Goal: Task Accomplishment & Management: Use online tool/utility

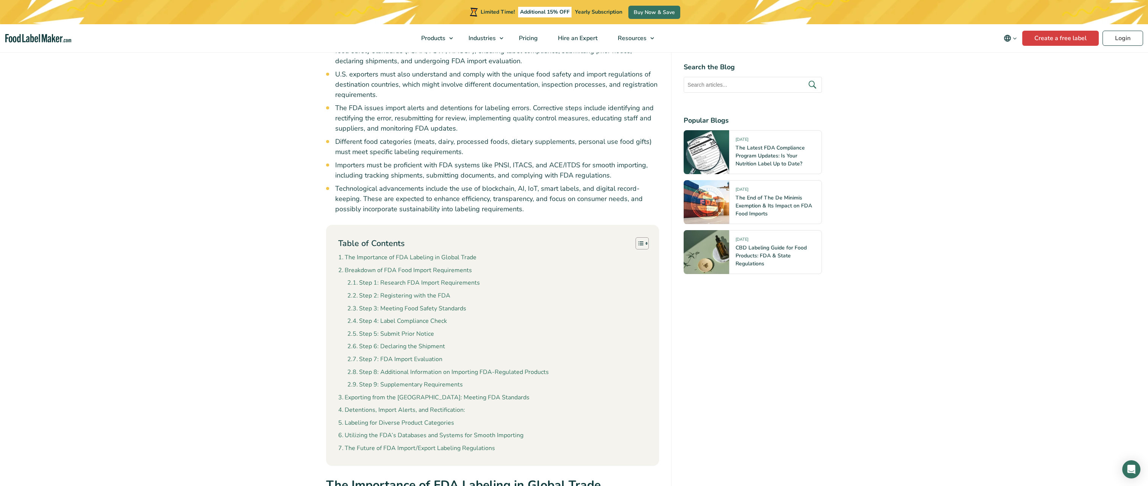
scroll to position [454, 0]
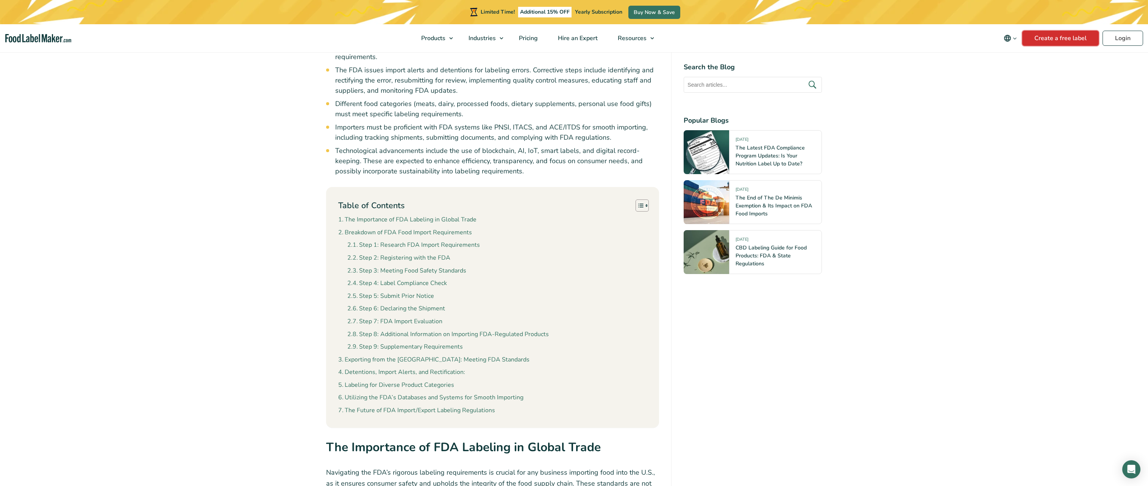
click at [1050, 39] on link "Create a free label" at bounding box center [1060, 38] width 76 height 15
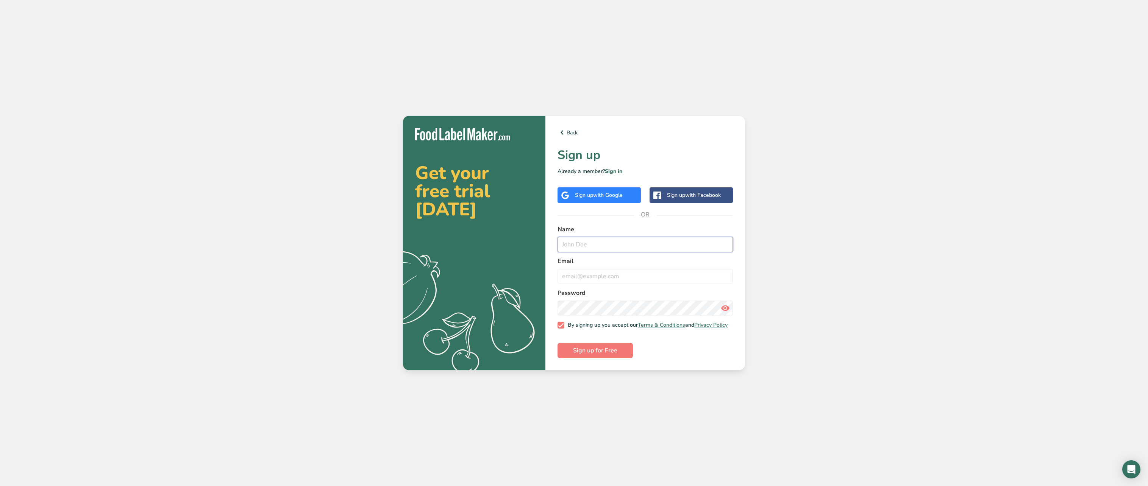
click at [586, 243] on input "text" at bounding box center [644, 244] width 175 height 15
type input "[PERSON_NAME]"
type input "[PERSON_NAME][EMAIL_ADDRESS][PERSON_NAME][DOMAIN_NAME]"
click at [594, 351] on span "Sign up for Free" at bounding box center [595, 350] width 44 height 9
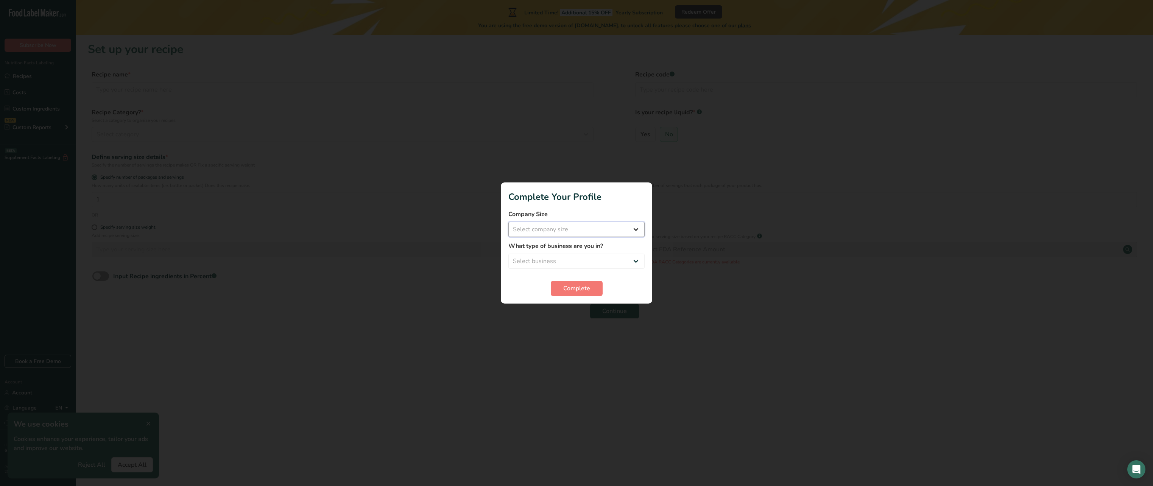
click at [549, 232] on select "Select company size Fewer than 10 Employees 10 to 50 Employees 51 to 500 Employ…" at bounding box center [577, 229] width 136 height 15
select select "3"
click at [509, 222] on select "Select company size Fewer than 10 Employees 10 to 50 Employees 51 to 500 Employ…" at bounding box center [577, 229] width 136 height 15
click at [547, 263] on select "Select business Packaged Food Manufacturer Restaurant & Cafe Bakery Meal Plans …" at bounding box center [577, 261] width 136 height 15
select select "8"
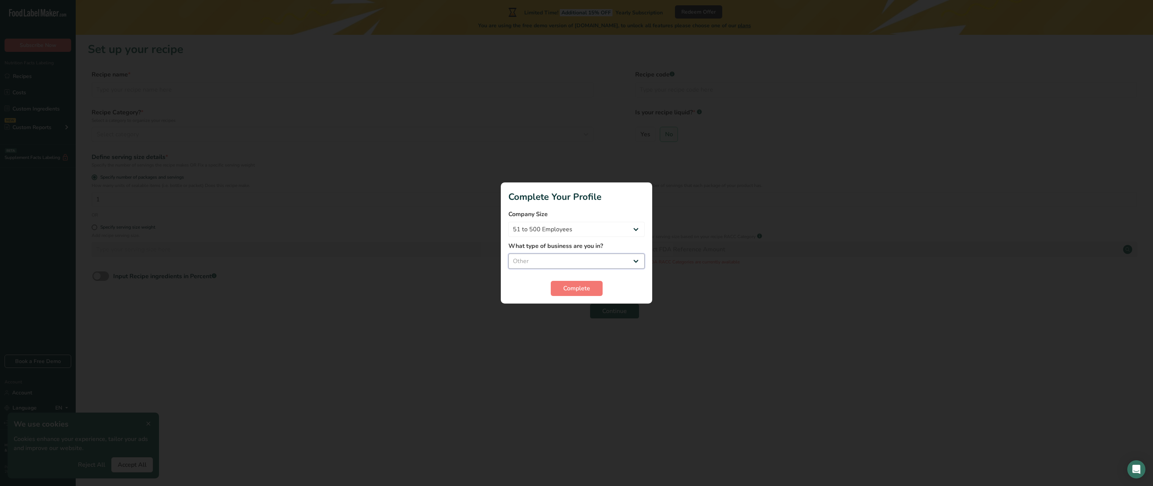
click at [509, 254] on select "Select business Packaged Food Manufacturer Restaurant & Cafe Bakery Meal Plans …" at bounding box center [577, 261] width 136 height 15
click at [562, 288] on button "Complete" at bounding box center [577, 288] width 52 height 15
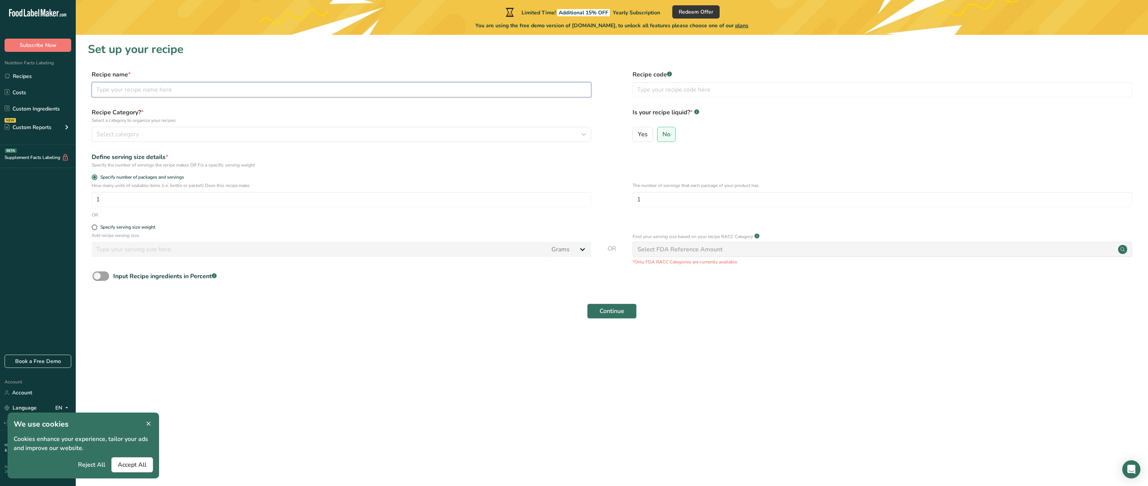
click at [127, 89] on input "text" at bounding box center [341, 89] width 499 height 15
type input "Test"
click at [127, 136] on span "Select category" at bounding box center [118, 134] width 42 height 9
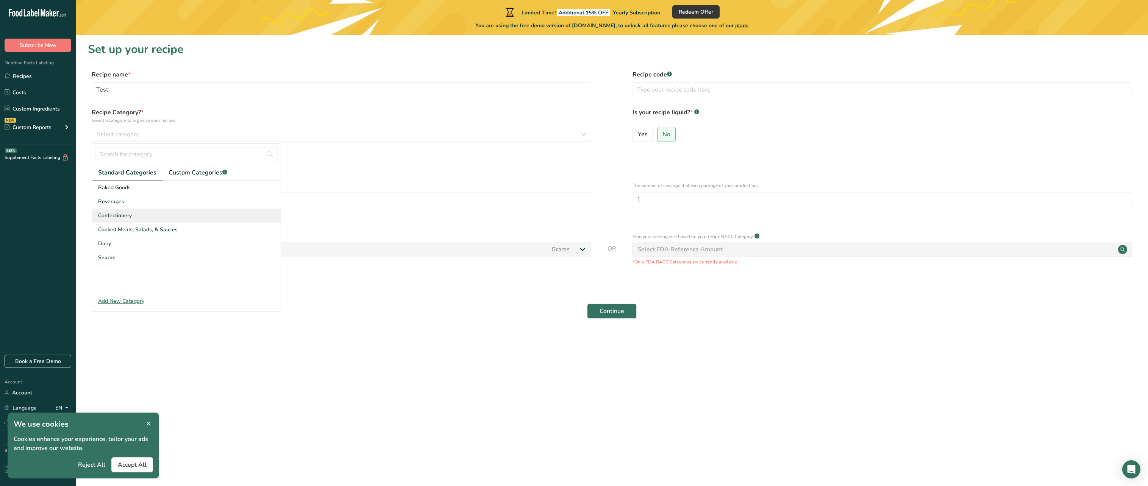
click at [122, 212] on span "Confectionery" at bounding box center [115, 216] width 34 height 8
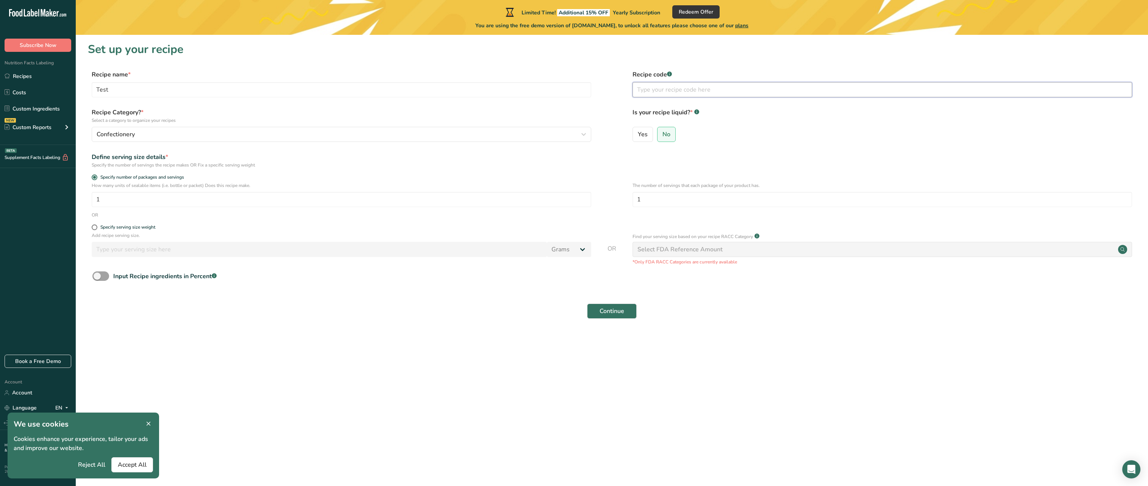
click at [653, 90] on input "text" at bounding box center [881, 89] width 499 height 15
click at [659, 90] on input "text" at bounding box center [881, 89] width 499 height 15
type input "1"
click at [650, 200] on input "1" at bounding box center [881, 199] width 499 height 15
type input "10"
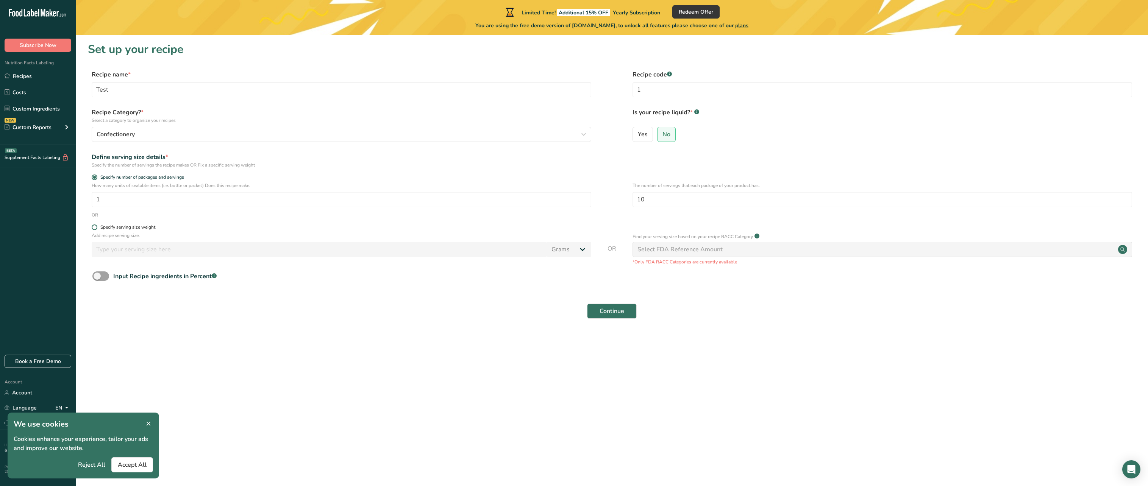
click at [128, 226] on div "Specify serving size weight" at bounding box center [127, 228] width 55 height 6
click at [97, 226] on input "Specify serving size weight" at bounding box center [94, 227] width 5 height 5
radio input "true"
radio input "false"
click at [153, 252] on input "number" at bounding box center [319, 249] width 455 height 15
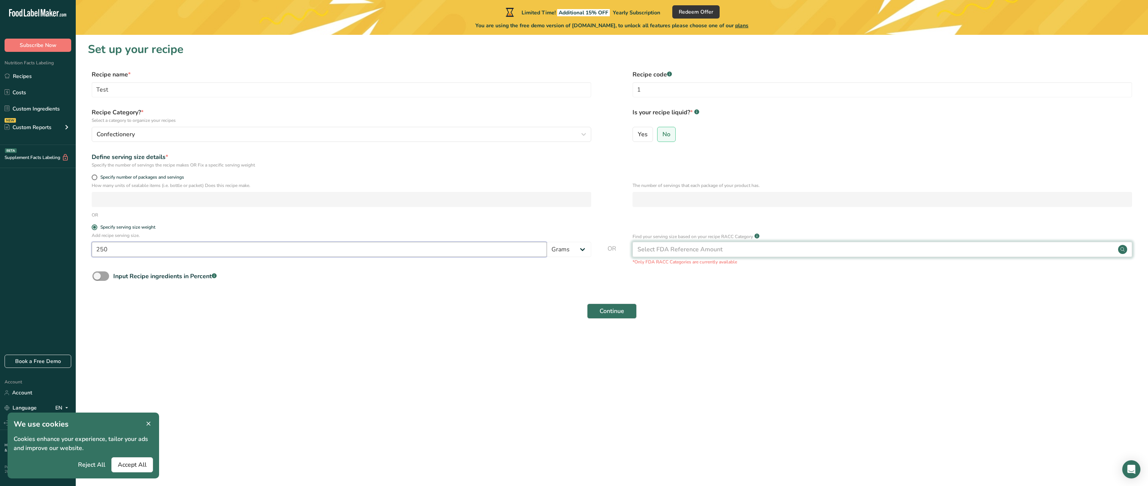
type input "250"
click at [666, 247] on div "Select FDA Reference Amount" at bounding box center [679, 249] width 85 height 9
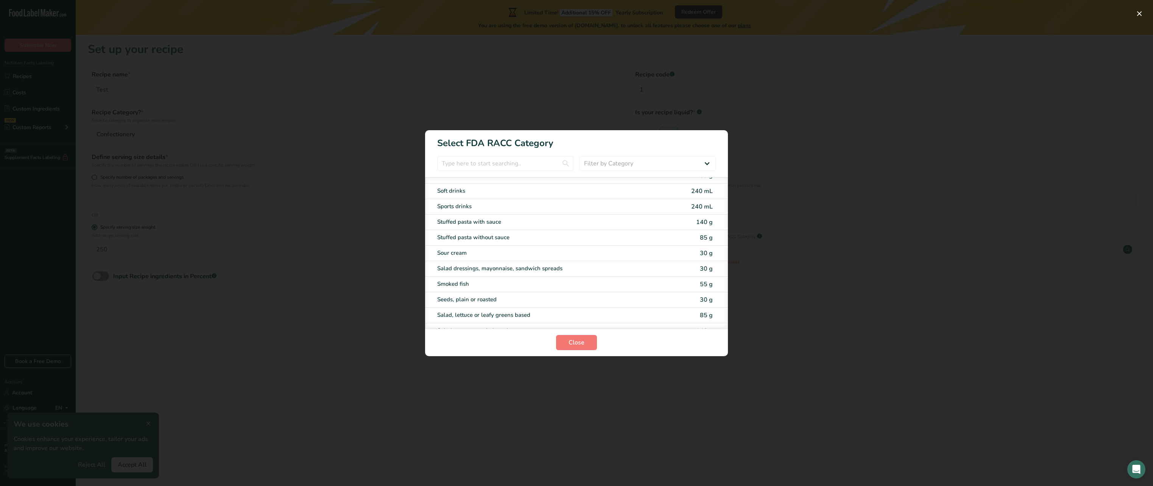
scroll to position [1325, 0]
click at [618, 161] on select "Filter by Category All Bakery products Beverages Cereals and other grain produc…" at bounding box center [648, 163] width 136 height 15
select select "25"
click at [580, 156] on select "Filter by Category All Bakery products Beverages Cereals and other grain produc…" at bounding box center [648, 163] width 136 height 15
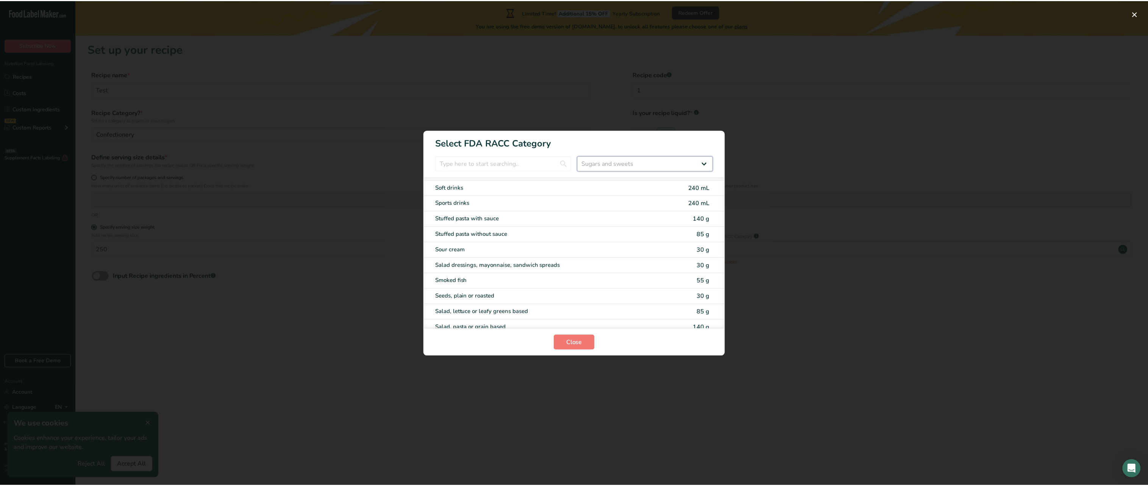
scroll to position [0, 0]
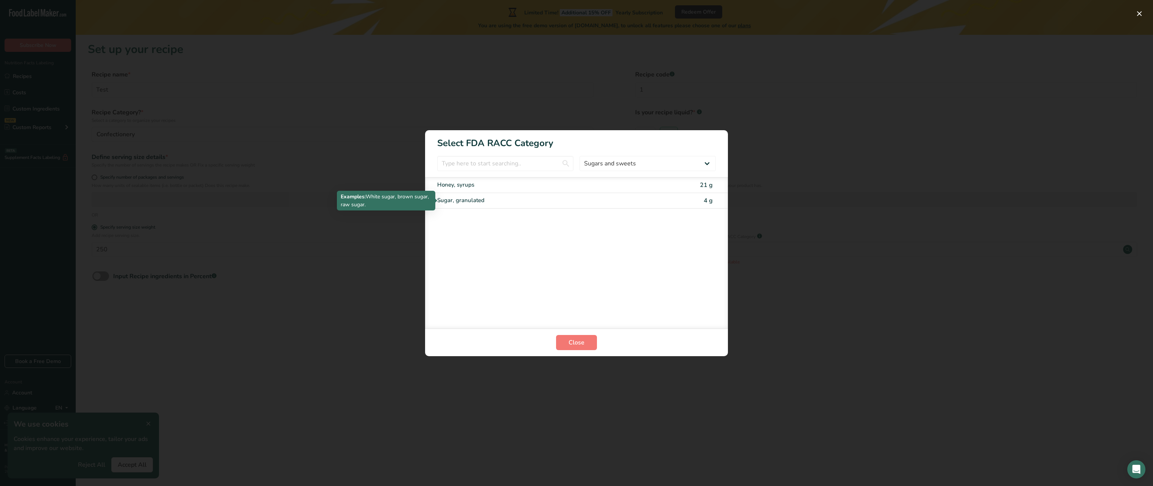
click at [477, 200] on div "Sugar, granulated" at bounding box center [544, 200] width 215 height 9
type input "4"
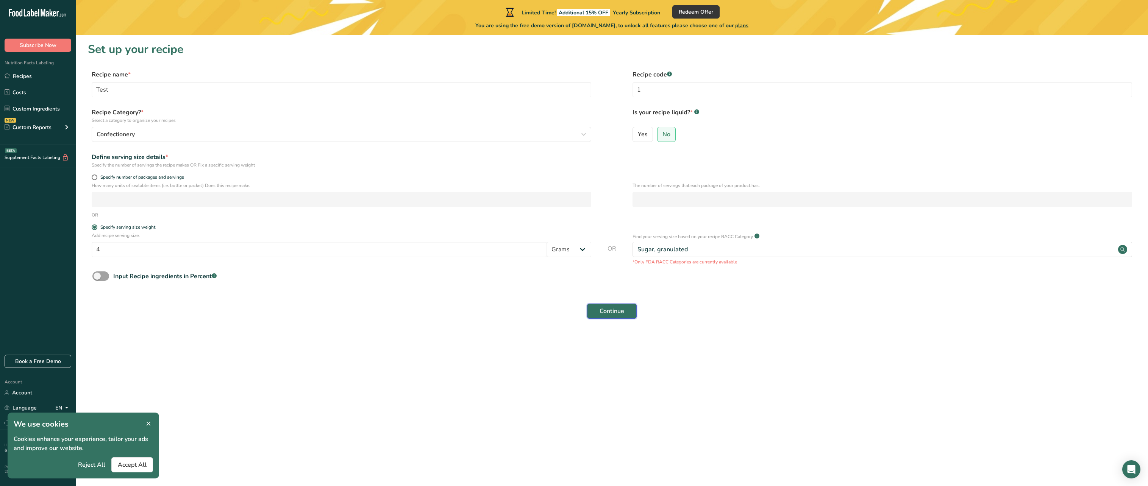
click at [612, 315] on span "Continue" at bounding box center [611, 311] width 25 height 9
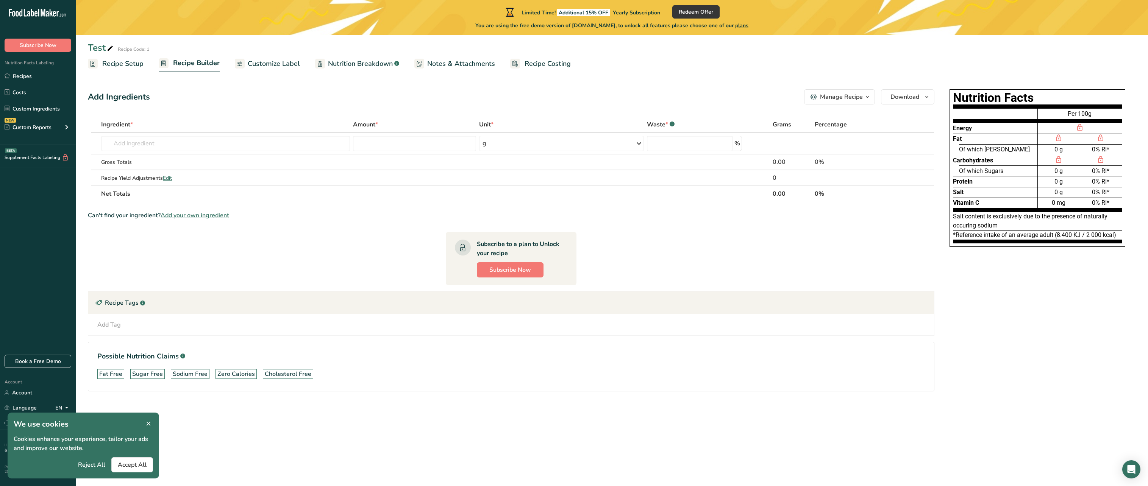
click at [265, 62] on span "Customize Label" at bounding box center [274, 64] width 52 height 10
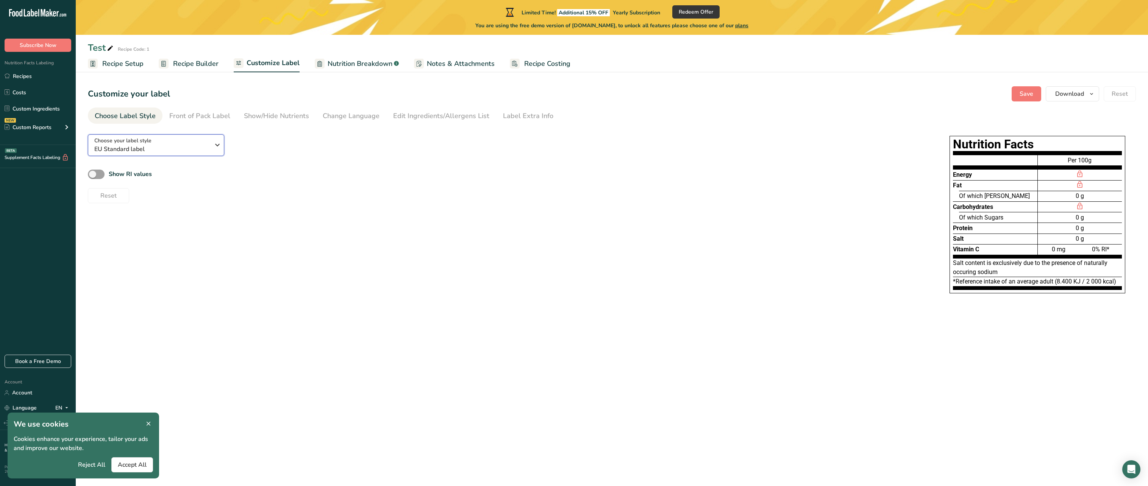
click at [179, 147] on span "EU Standard label" at bounding box center [151, 149] width 115 height 9
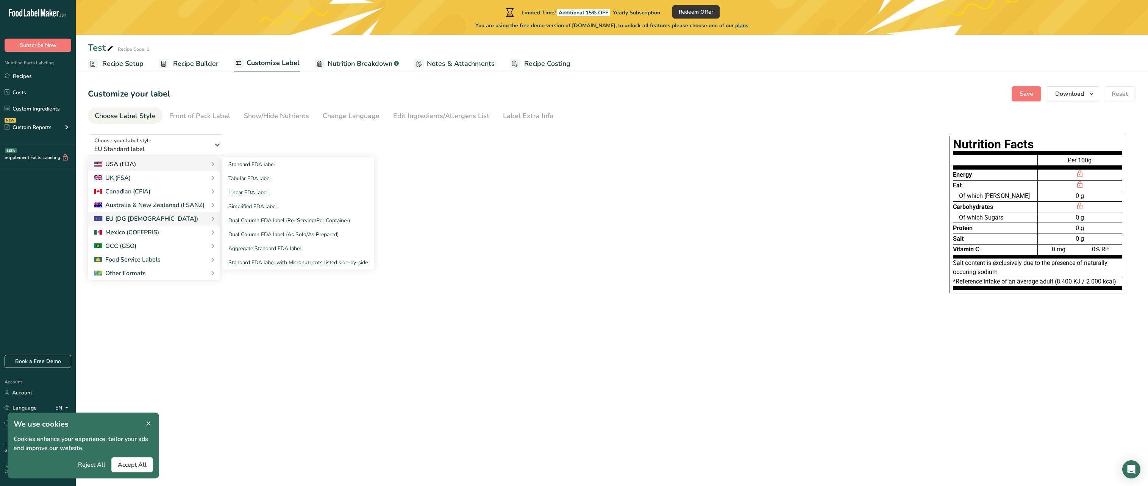
click at [144, 168] on div "USA (FDA)" at bounding box center [154, 164] width 120 height 9
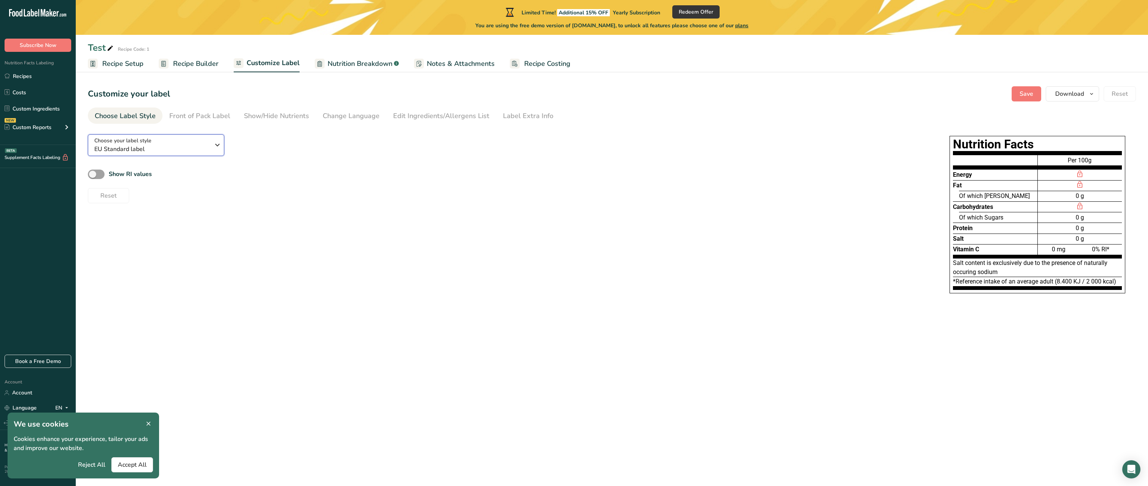
click at [162, 145] on span "EU Standard label" at bounding box center [151, 149] width 115 height 9
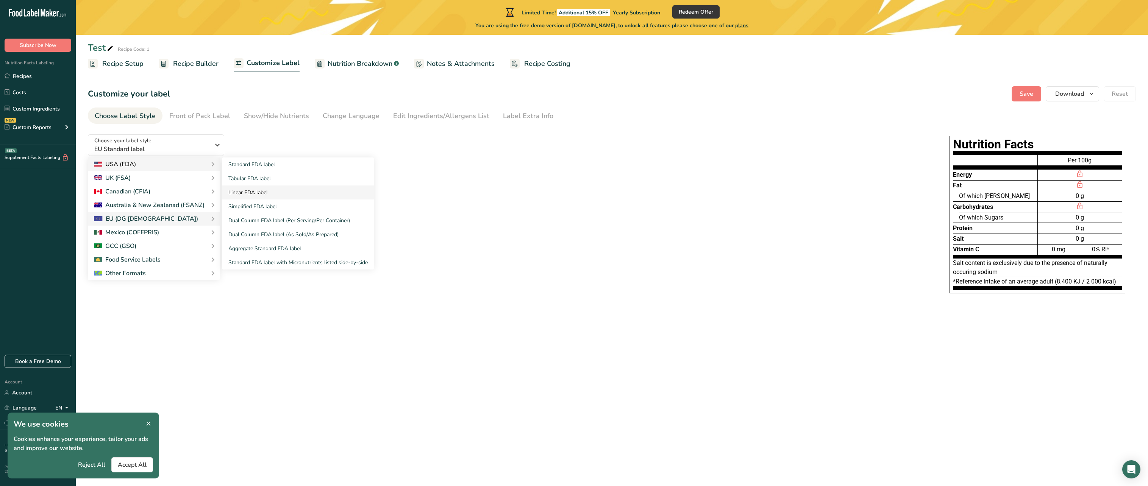
click at [258, 192] on link "Linear FDA label" at bounding box center [297, 193] width 151 height 14
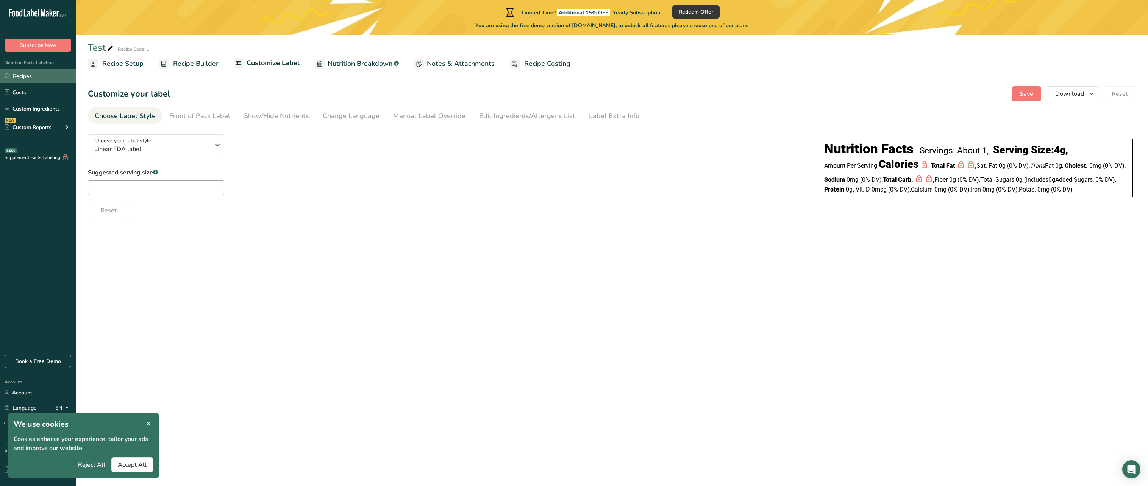
click at [21, 77] on link "Recipes" at bounding box center [38, 76] width 76 height 14
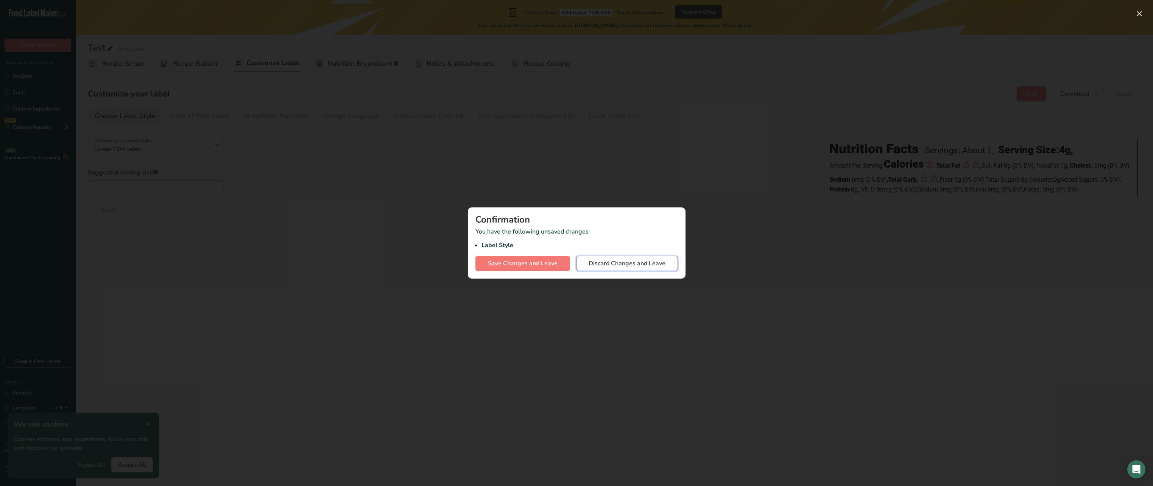
click at [621, 266] on span "Discard Changes and Leave" at bounding box center [627, 263] width 77 height 9
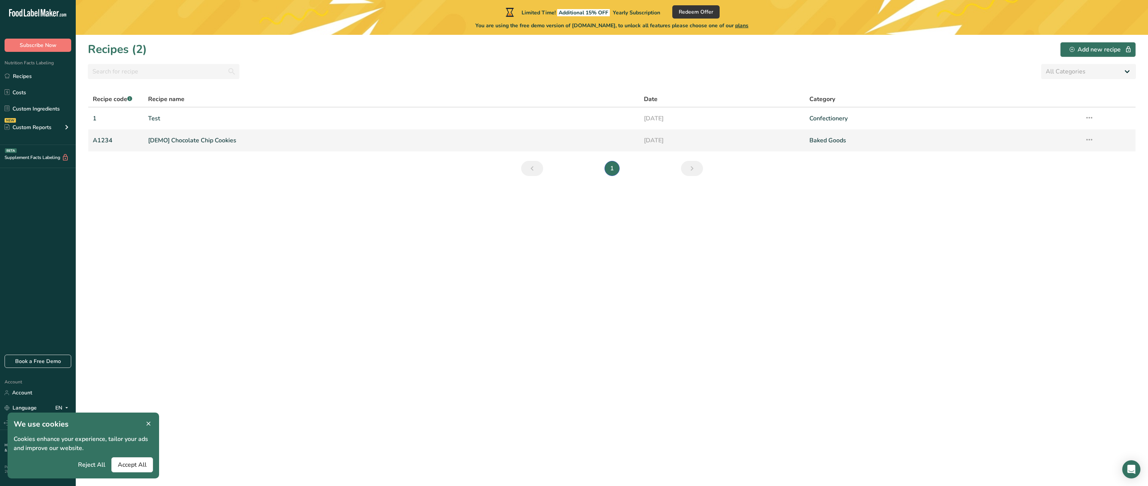
click at [177, 140] on link "[DEMO] Chocolate Chip Cookies" at bounding box center [391, 141] width 487 height 16
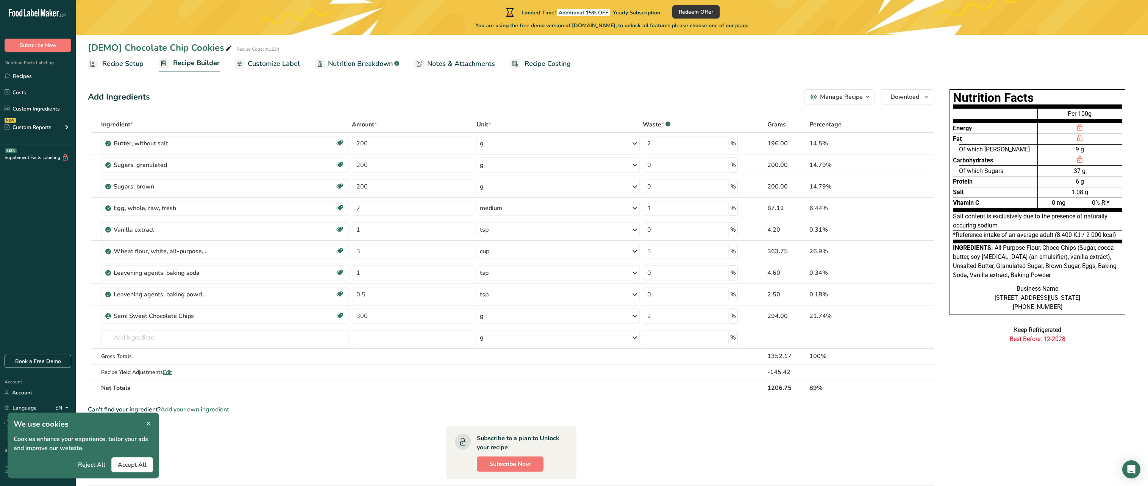
click at [190, 92] on div "Add Ingredients Manage Recipe Delete Recipe Duplicate Recipe Scale Recipe Save …" at bounding box center [511, 96] width 846 height 15
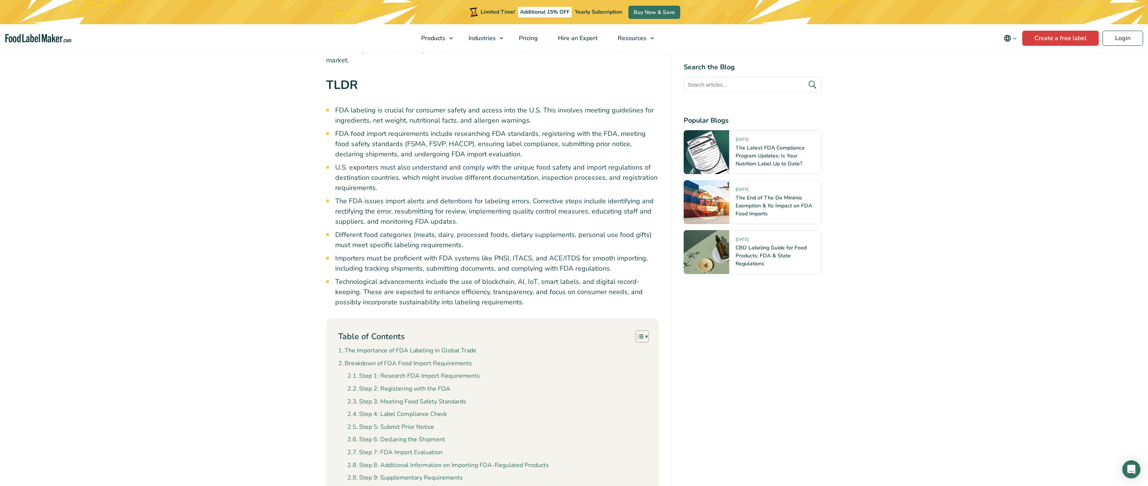
scroll to position [341, 0]
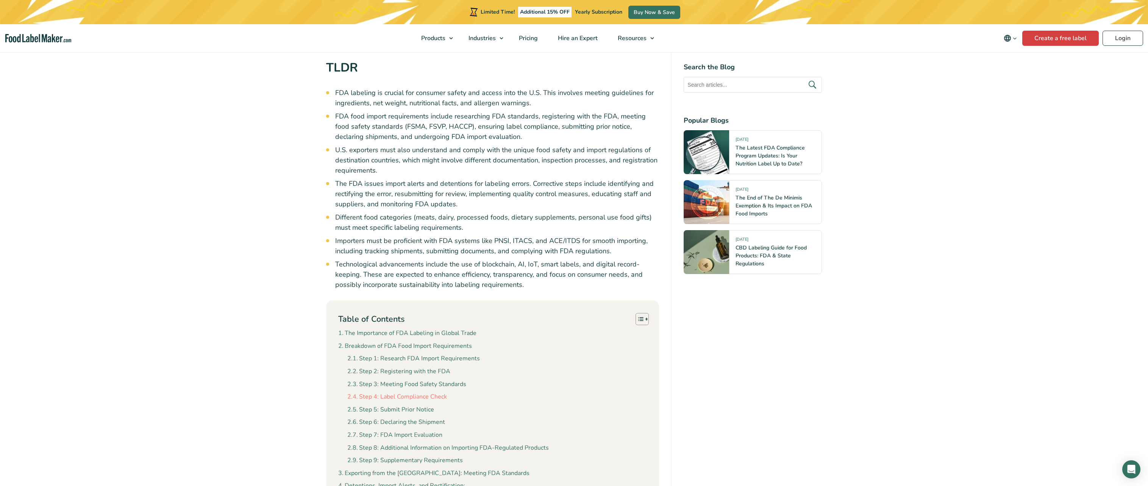
click at [390, 392] on link "Step 4: Label Compliance Check" at bounding box center [397, 397] width 100 height 10
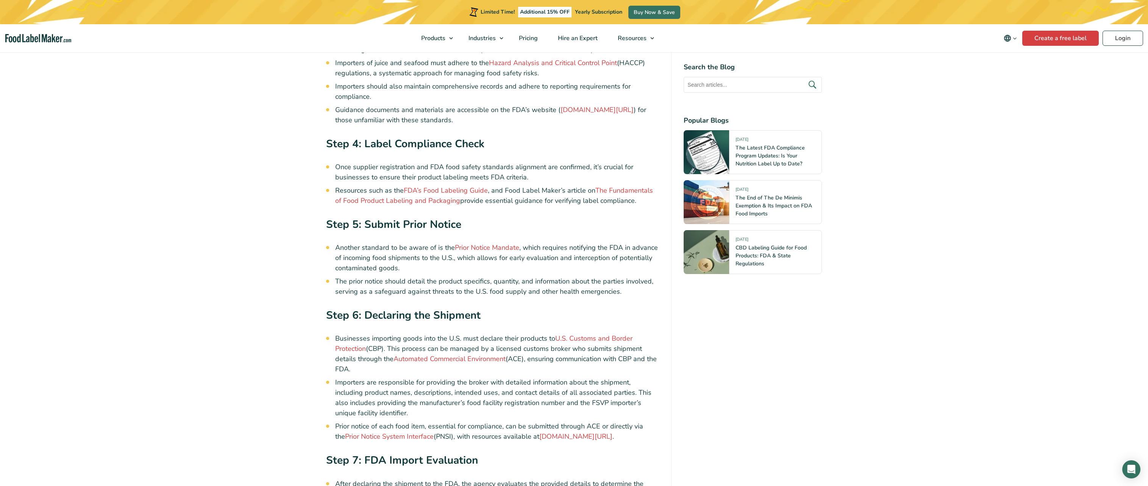
scroll to position [1453, 0]
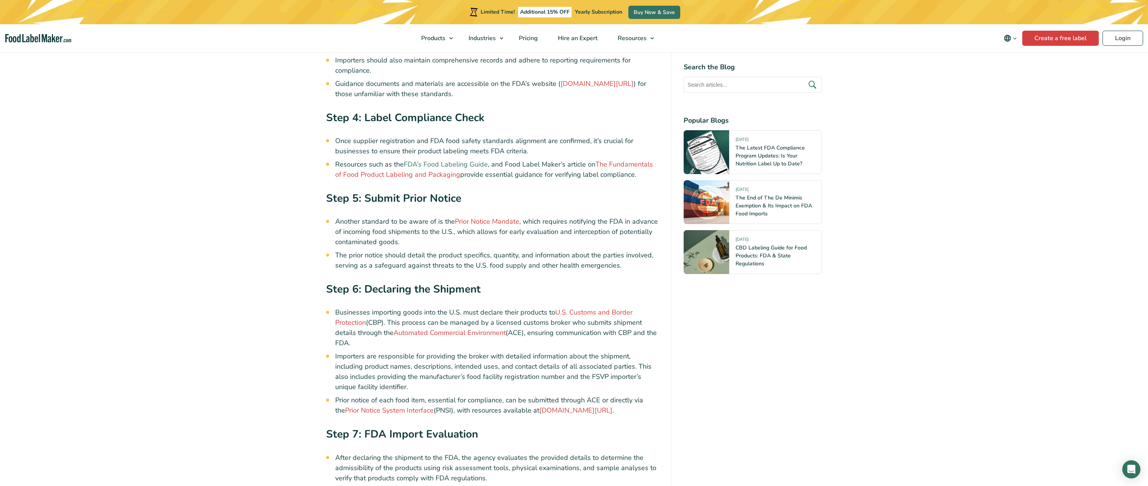
click at [443, 160] on link "FDA’s Food Labeling Guide" at bounding box center [446, 164] width 84 height 9
click at [749, 205] on link "The End of The De Minimis Exemption & Its Impact on FDA Food Imports" at bounding box center [773, 205] width 76 height 23
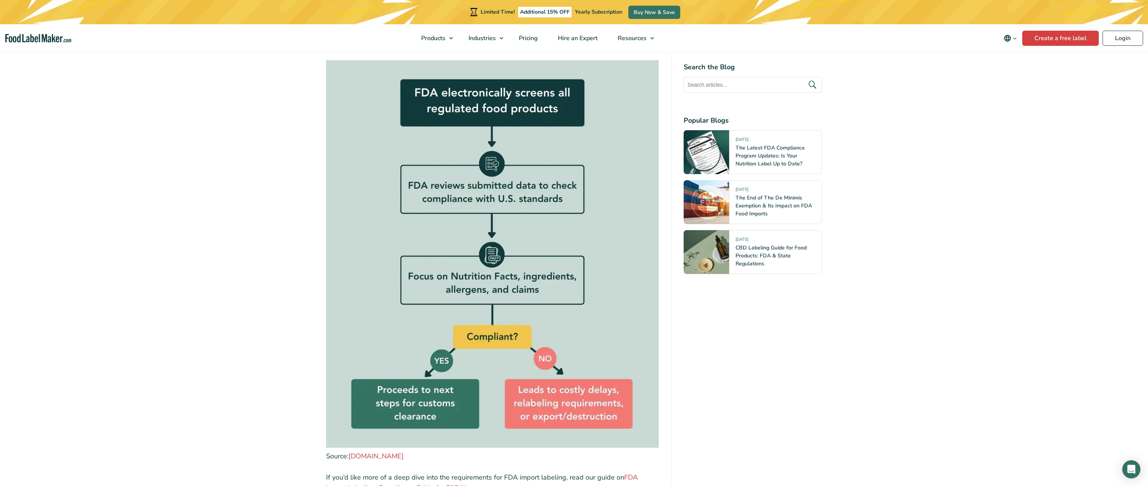
scroll to position [871, 0]
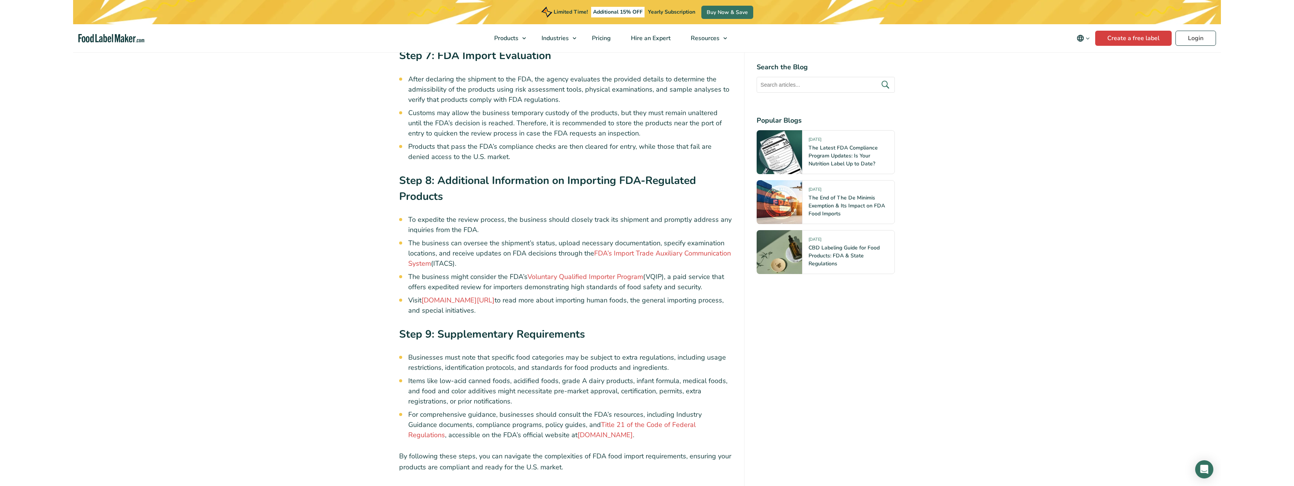
scroll to position [1794, 0]
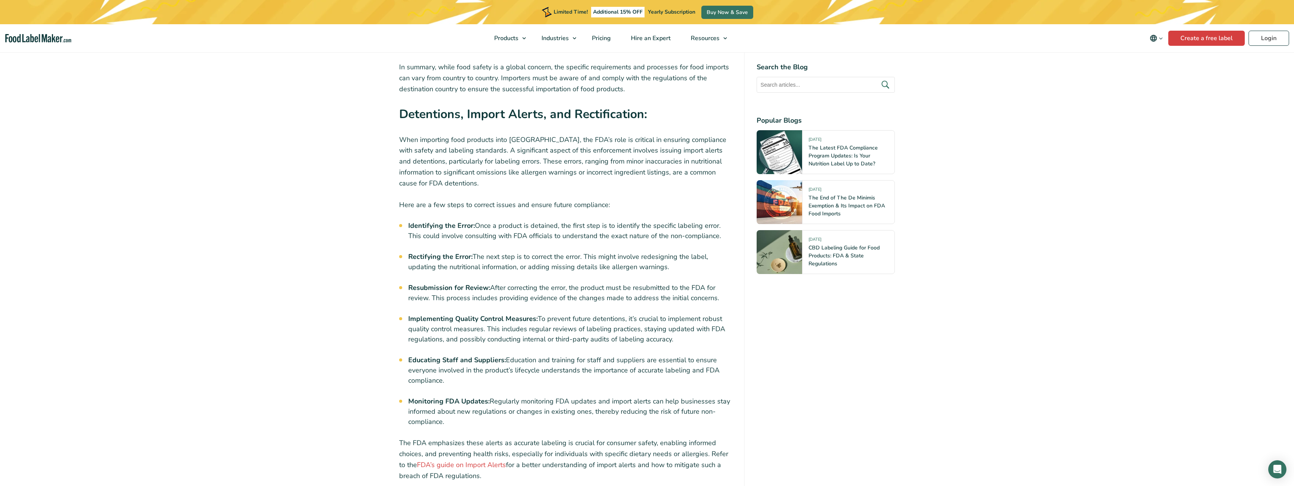
scroll to position [2703, 0]
